Goal: Task Accomplishment & Management: Use online tool/utility

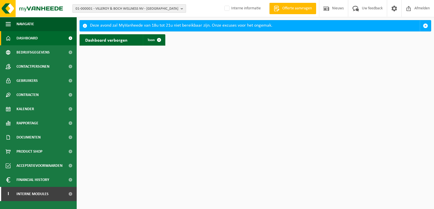
click at [181, 9] on b "button" at bounding box center [182, 9] width 5 height 8
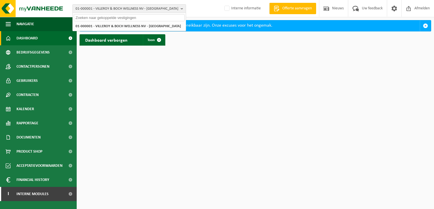
click at [161, 17] on input "text" at bounding box center [129, 17] width 111 height 7
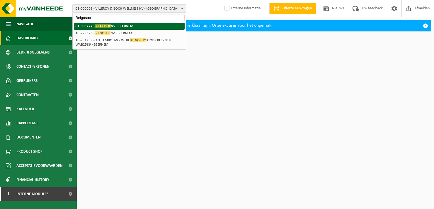
type input "Belgosuc"
click at [134, 26] on li "01-003272 - [GEOGRAPHIC_DATA] NV - BEERNEM" at bounding box center [129, 26] width 111 height 7
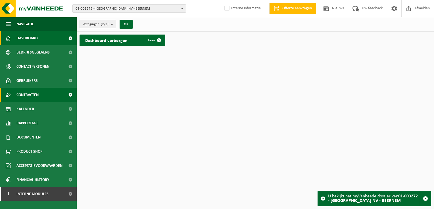
click at [43, 98] on link "Contracten" at bounding box center [38, 95] width 77 height 14
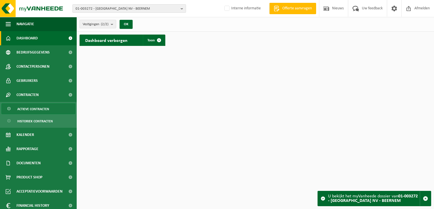
click at [37, 110] on span "Actieve contracten" at bounding box center [33, 109] width 32 height 11
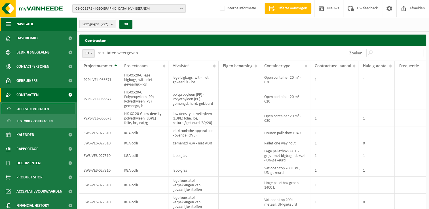
click at [7, 27] on span "button" at bounding box center [8, 24] width 5 height 14
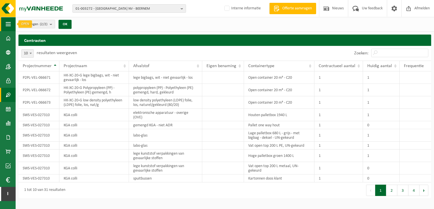
click at [11, 24] on button "Navigatie" at bounding box center [8, 24] width 16 height 14
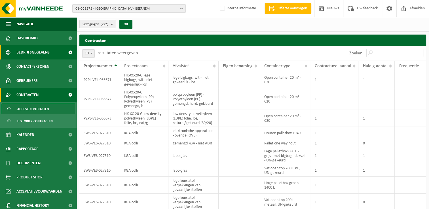
click at [30, 55] on span "Bedrijfsgegevens" at bounding box center [32, 52] width 33 height 14
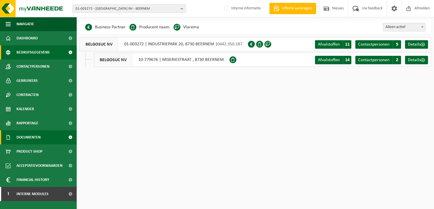
click at [34, 137] on span "Documenten" at bounding box center [28, 138] width 24 height 14
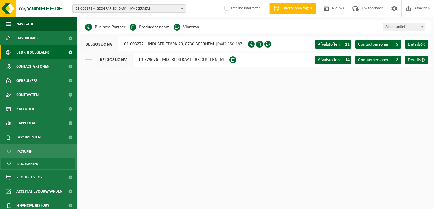
click at [27, 165] on span "Documenten" at bounding box center [27, 164] width 21 height 11
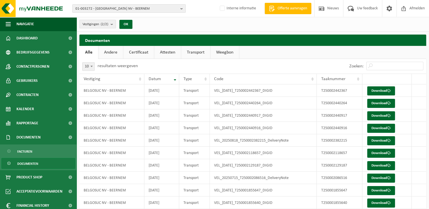
click at [142, 52] on link "Certificaat" at bounding box center [138, 52] width 31 height 13
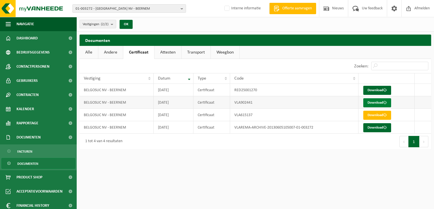
click at [372, 102] on link "Download" at bounding box center [377, 102] width 28 height 9
click at [34, 54] on span "Bedrijfsgegevens" at bounding box center [32, 52] width 33 height 14
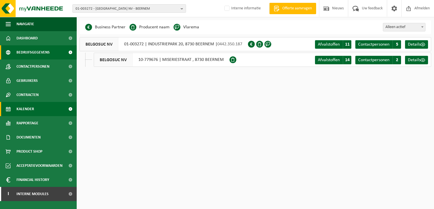
click at [30, 110] on span "Kalender" at bounding box center [25, 109] width 18 height 14
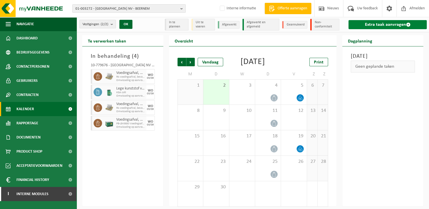
click at [376, 24] on link "Extra taak aanvragen" at bounding box center [388, 24] width 78 height 9
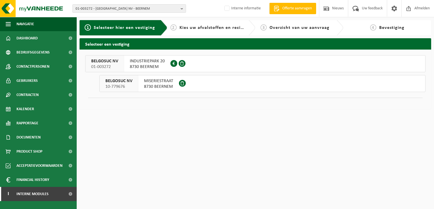
click at [162, 85] on span "8730 BEERNEM" at bounding box center [158, 87] width 29 height 6
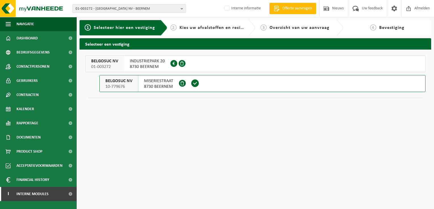
click at [163, 68] on span "8730 BEERNEM" at bounding box center [147, 67] width 35 height 6
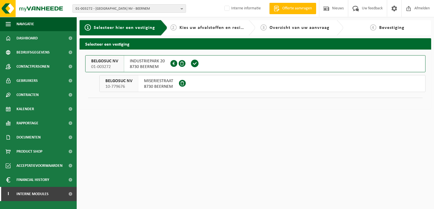
click at [169, 87] on span "8730 BEERNEM" at bounding box center [158, 87] width 29 height 6
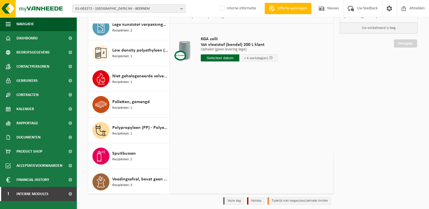
scroll to position [57, 0]
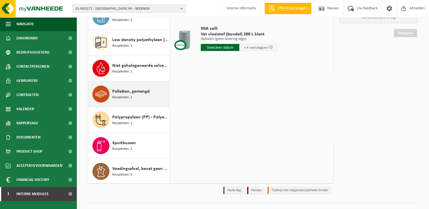
click at [146, 92] on span "Palletten, gemengd" at bounding box center [130, 91] width 37 height 7
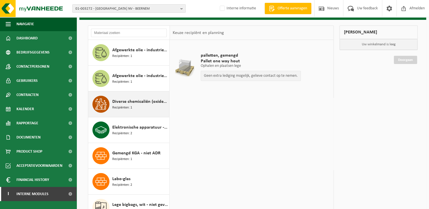
scroll to position [0, 0]
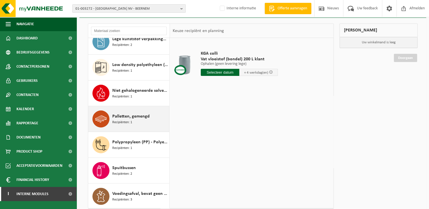
scroll to position [67, 0]
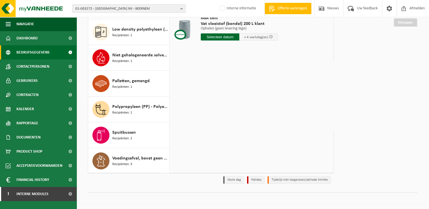
click at [27, 51] on span "Bedrijfsgegevens" at bounding box center [32, 52] width 33 height 14
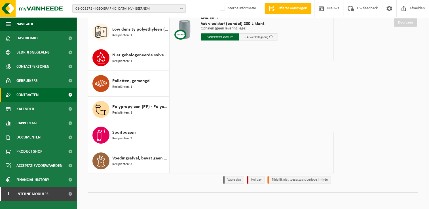
click at [33, 95] on span "Contracten" at bounding box center [27, 95] width 22 height 14
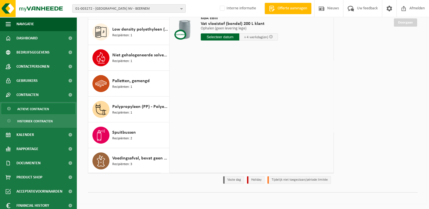
click at [41, 110] on span "Actieve contracten" at bounding box center [33, 109] width 32 height 11
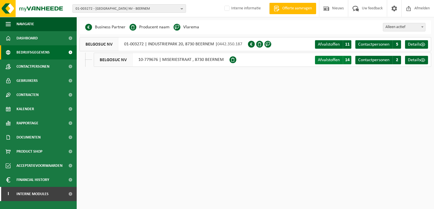
click at [339, 61] on span "Afvalstoffen" at bounding box center [328, 60] width 22 height 5
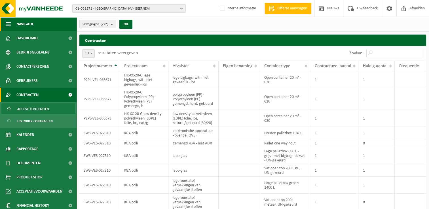
click at [8, 26] on span "button" at bounding box center [8, 24] width 5 height 14
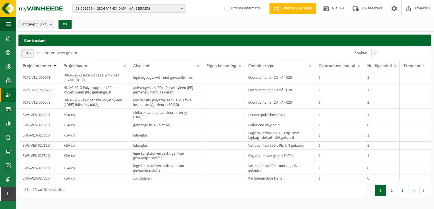
click at [411, 54] on input "Zoeken:" at bounding box center [399, 53] width 57 height 9
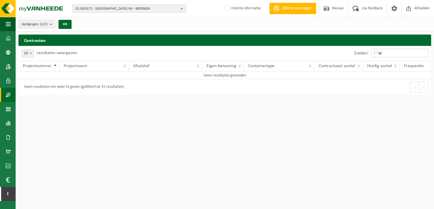
type input "b"
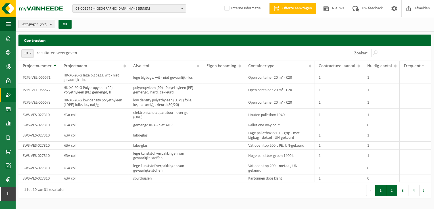
click at [393, 188] on button "2" at bounding box center [391, 190] width 11 height 11
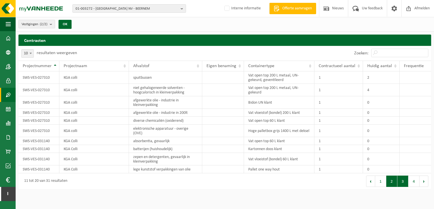
click at [402, 181] on button "3" at bounding box center [402, 181] width 11 height 11
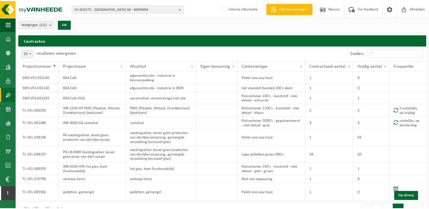
scroll to position [11, 0]
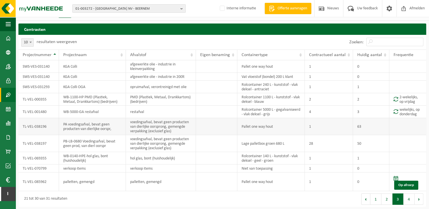
click at [335, 127] on td "1" at bounding box center [329, 126] width 48 height 17
click at [333, 146] on td "28" at bounding box center [329, 143] width 48 height 17
click at [329, 146] on td "28" at bounding box center [329, 143] width 48 height 17
drag, startPoint x: 10, startPoint y: 22, endPoint x: 11, endPoint y: 30, distance: 8.6
click at [10, 22] on span "button" at bounding box center [8, 24] width 5 height 14
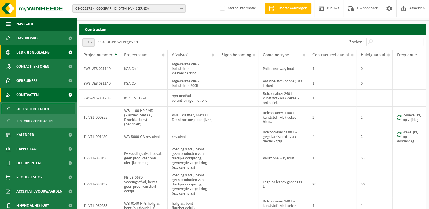
click at [36, 53] on span "Bedrijfsgegevens" at bounding box center [32, 52] width 33 height 14
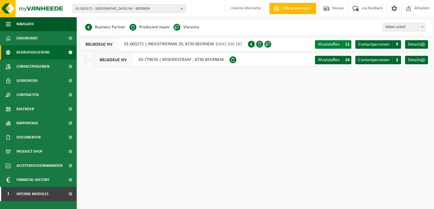
click at [336, 46] on span "Afvalstoffen" at bounding box center [328, 44] width 22 height 5
click at [172, 59] on div "BELGOSUC NV 10-779676 | MISERIESTRAAT , 8730 BEERNEM" at bounding box center [162, 60] width 136 height 14
click at [332, 60] on span "Afvalstoffen" at bounding box center [328, 60] width 22 height 5
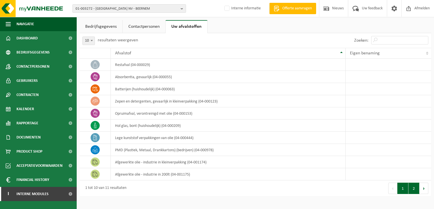
click at [413, 188] on button "2" at bounding box center [413, 188] width 11 height 11
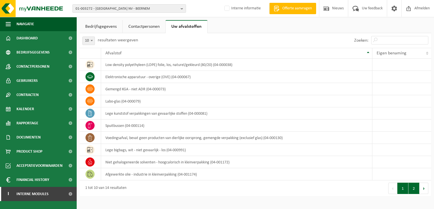
click at [416, 188] on button "2" at bounding box center [413, 188] width 11 height 11
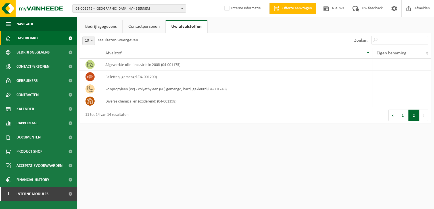
click at [33, 39] on span "Dashboard" at bounding box center [26, 38] width 21 height 14
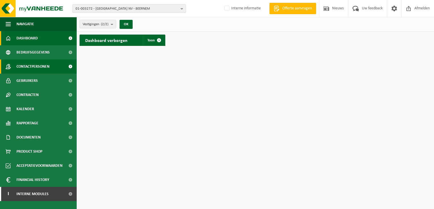
click at [36, 65] on span "Contactpersonen" at bounding box center [32, 67] width 33 height 14
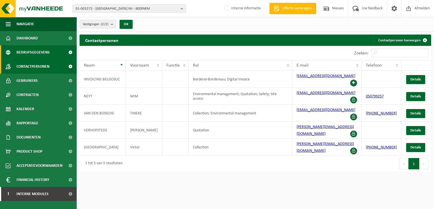
click at [38, 54] on span "Bedrijfsgegevens" at bounding box center [32, 52] width 33 height 14
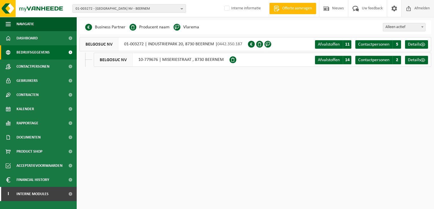
click at [421, 6] on span "Afmelden" at bounding box center [422, 8] width 18 height 17
